Goal: Use online tool/utility

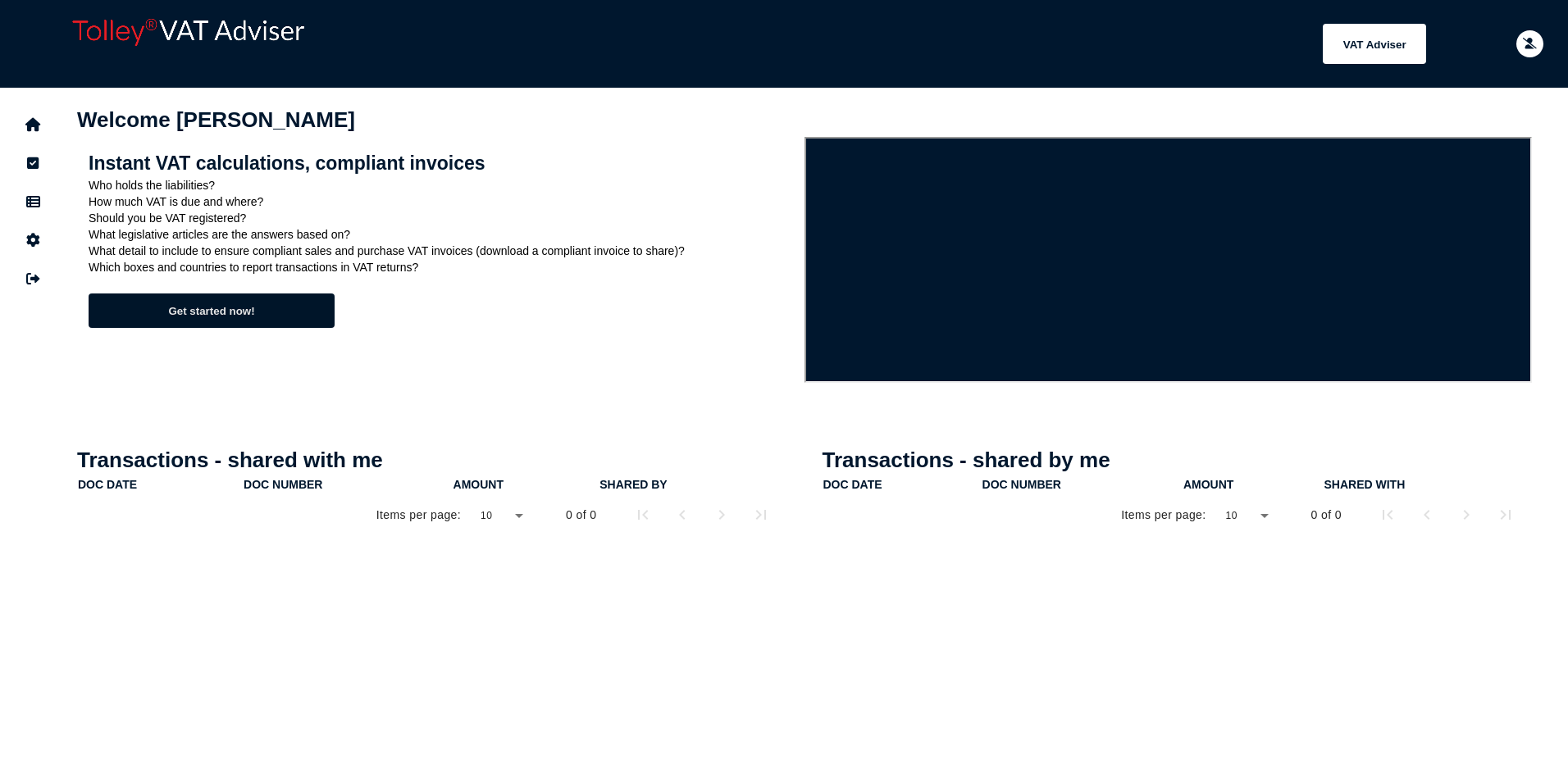
click at [263, 312] on button "Get started now!" at bounding box center [211, 310] width 246 height 34
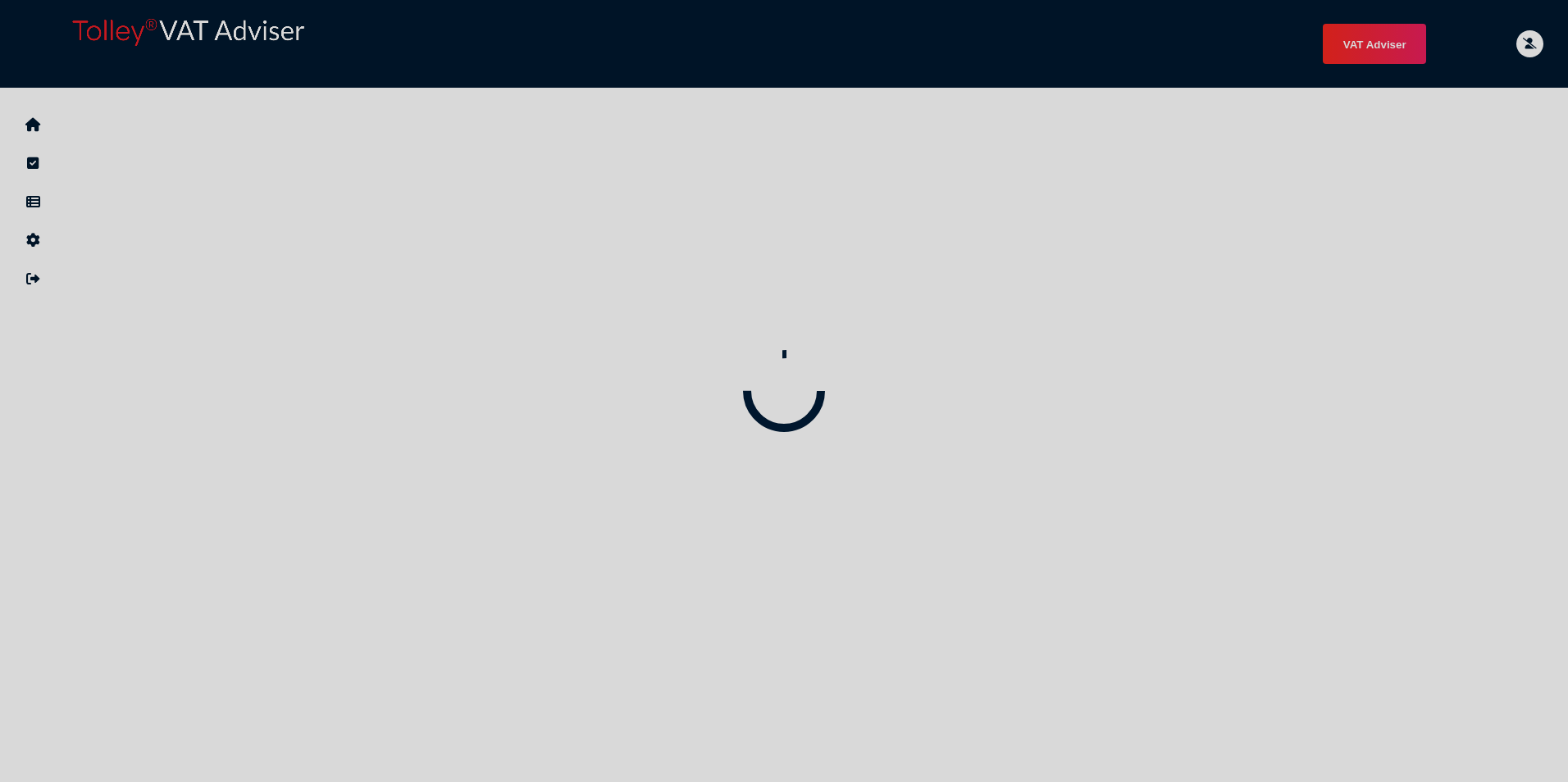
select select "*****"
select select "****"
